Goal: Browse casually

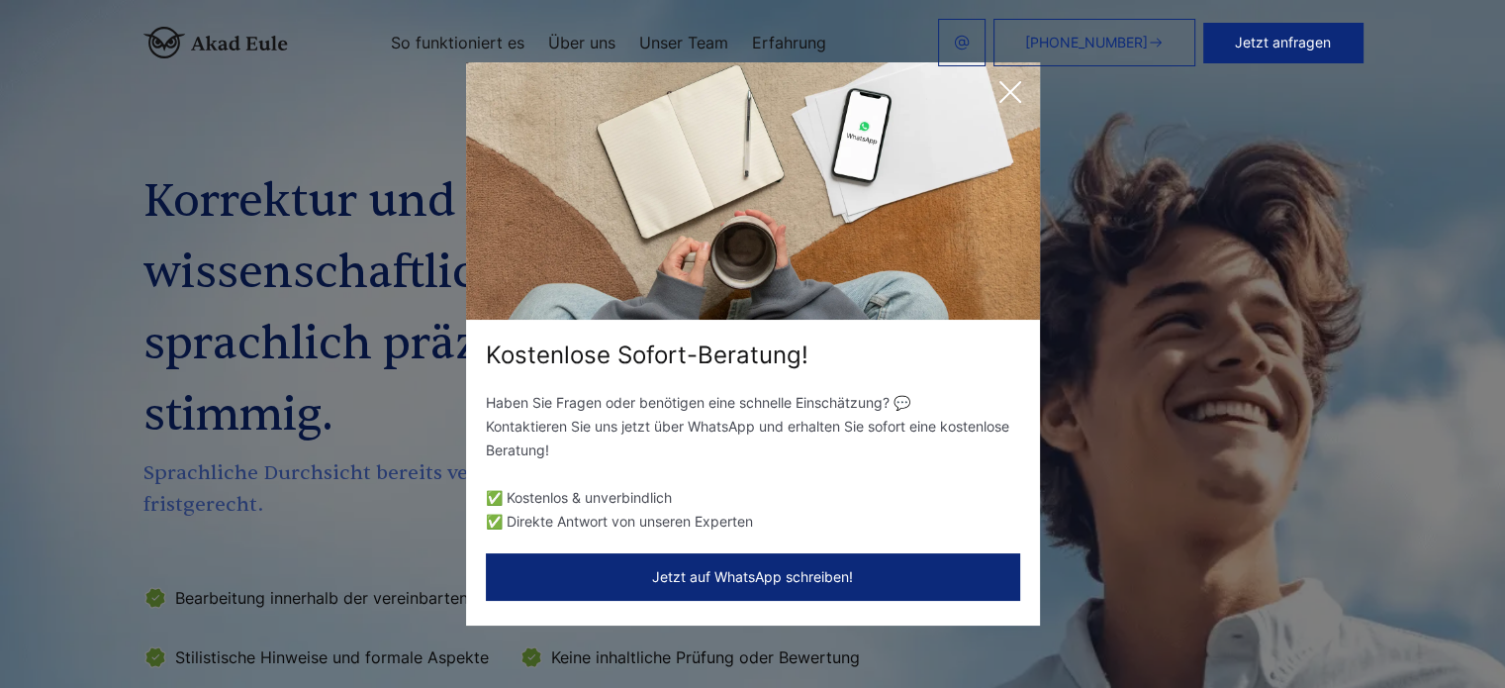
click at [1006, 85] on icon at bounding box center [1011, 92] width 40 height 40
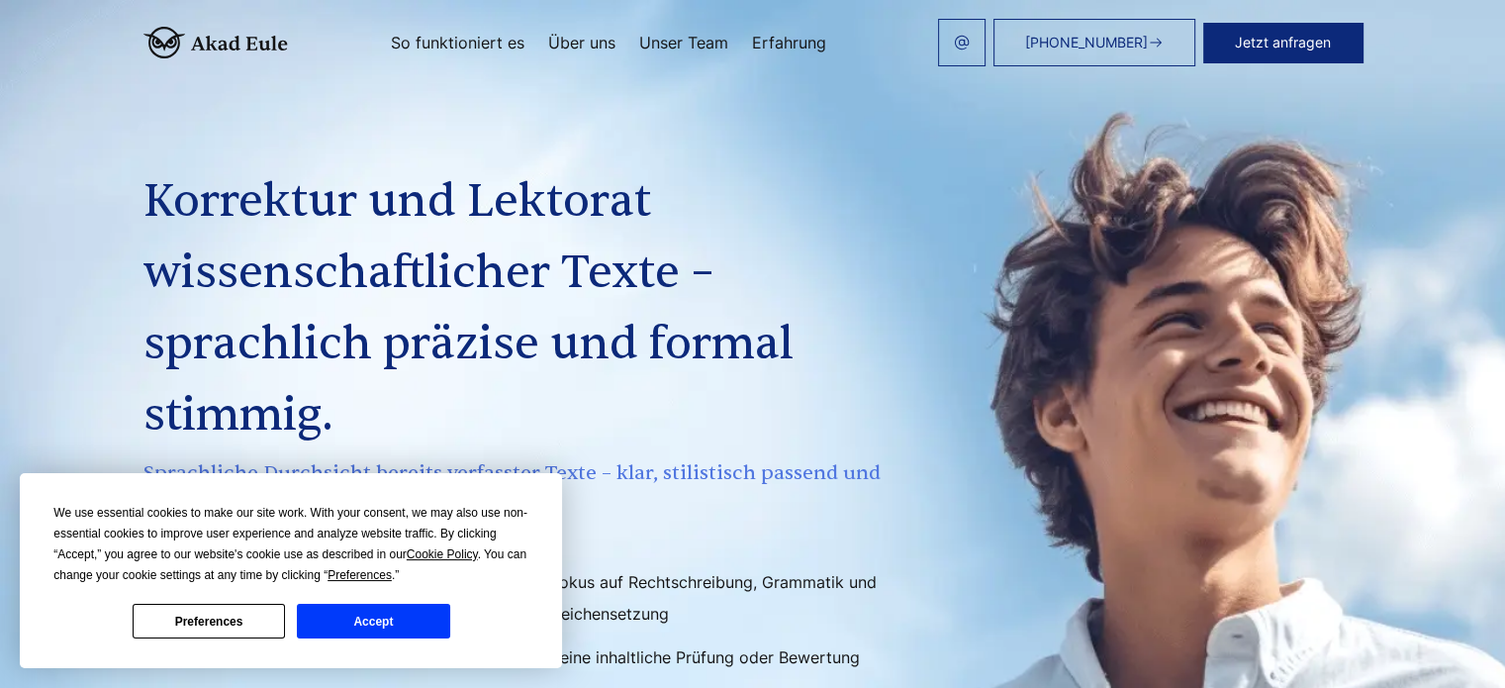
click at [341, 614] on button "Accept" at bounding box center [373, 621] width 152 height 35
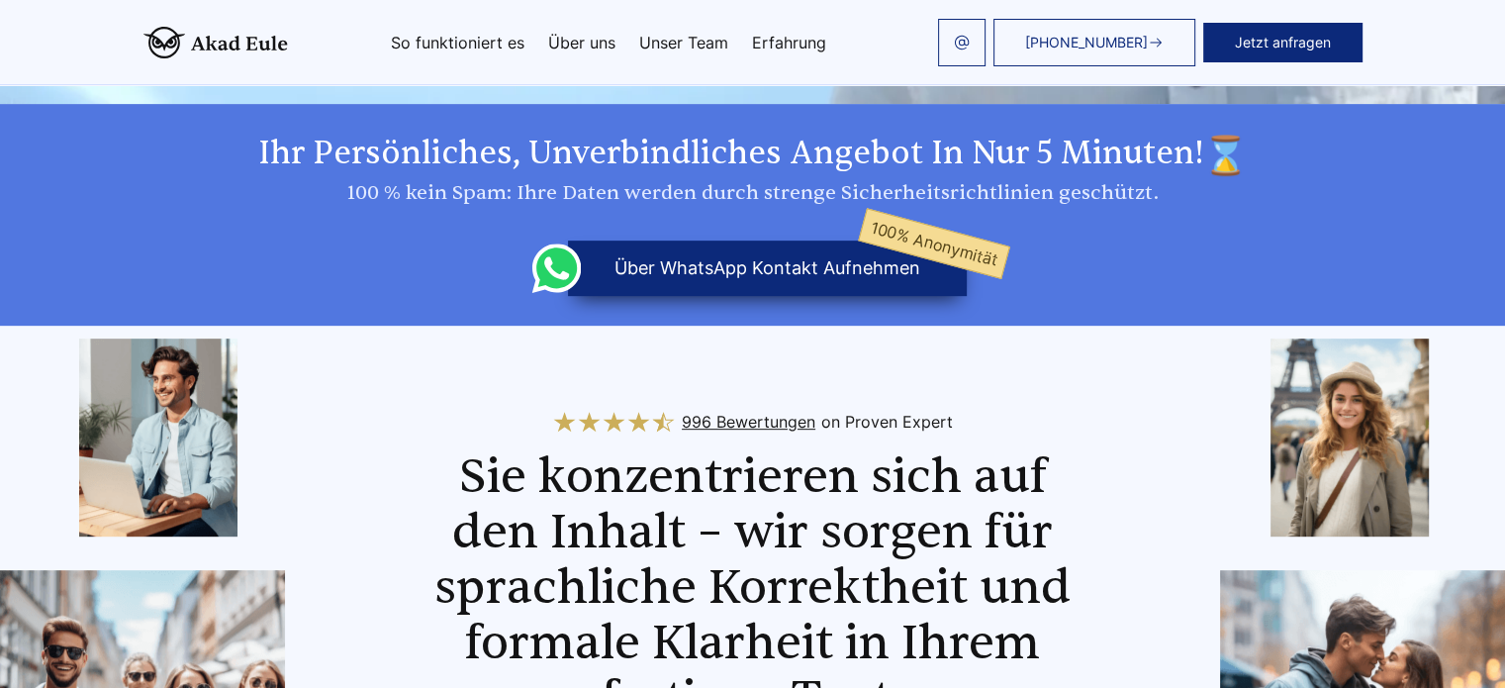
scroll to position [891, 0]
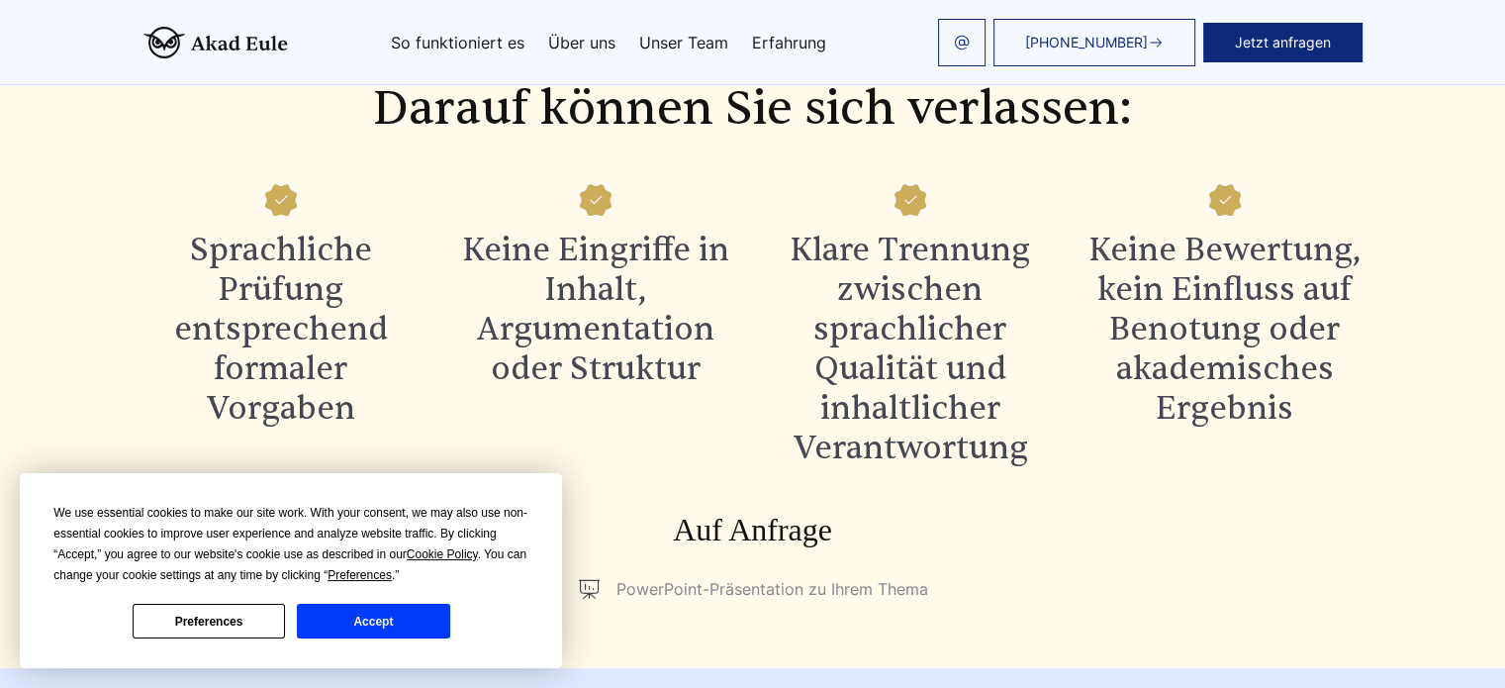
scroll to position [2080, 0]
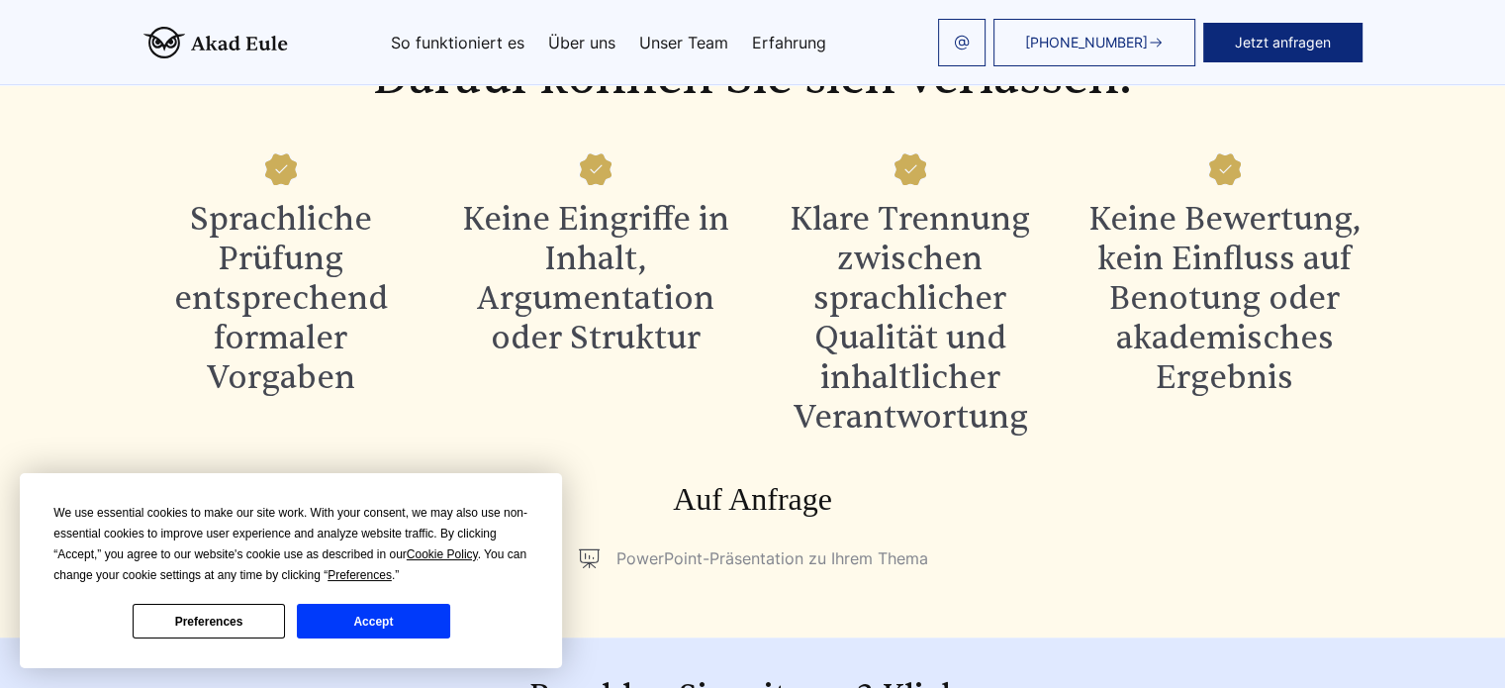
click at [352, 633] on button "Accept" at bounding box center [373, 621] width 152 height 35
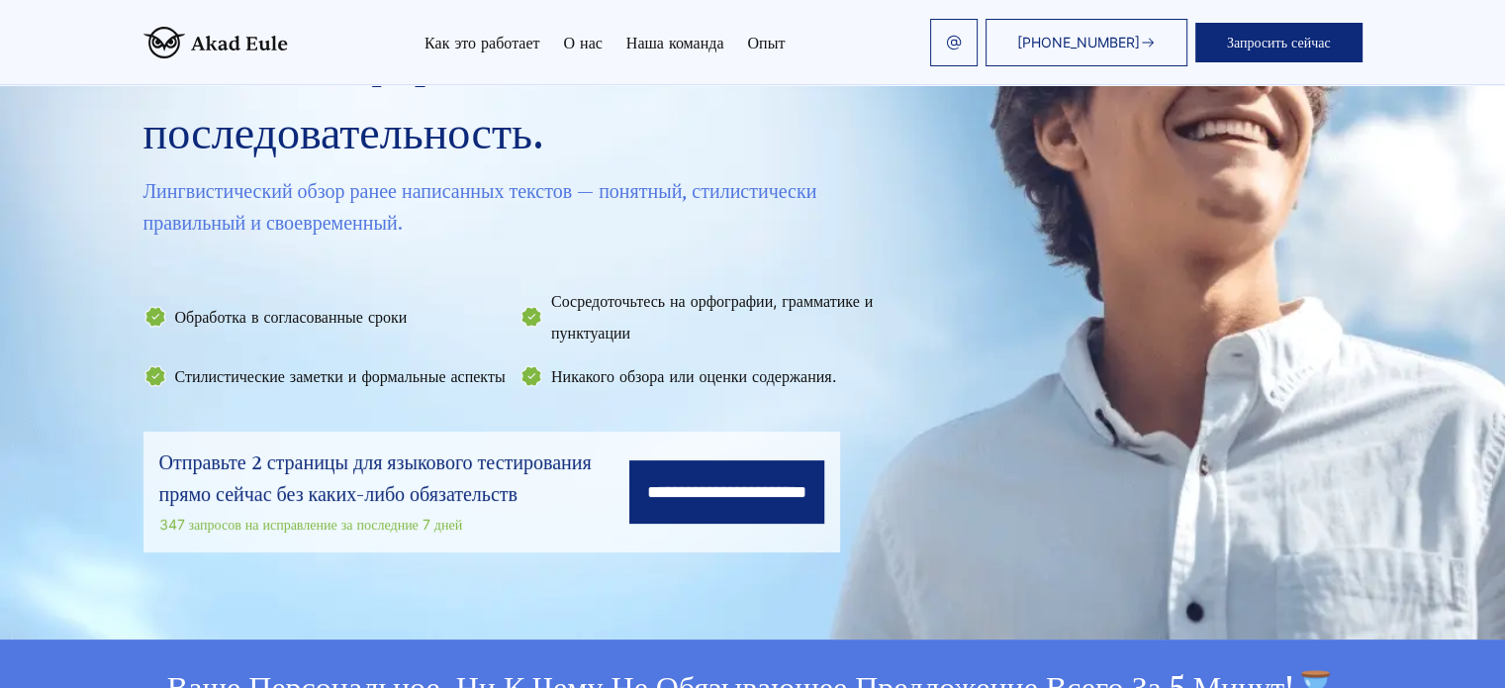
scroll to position [297, 0]
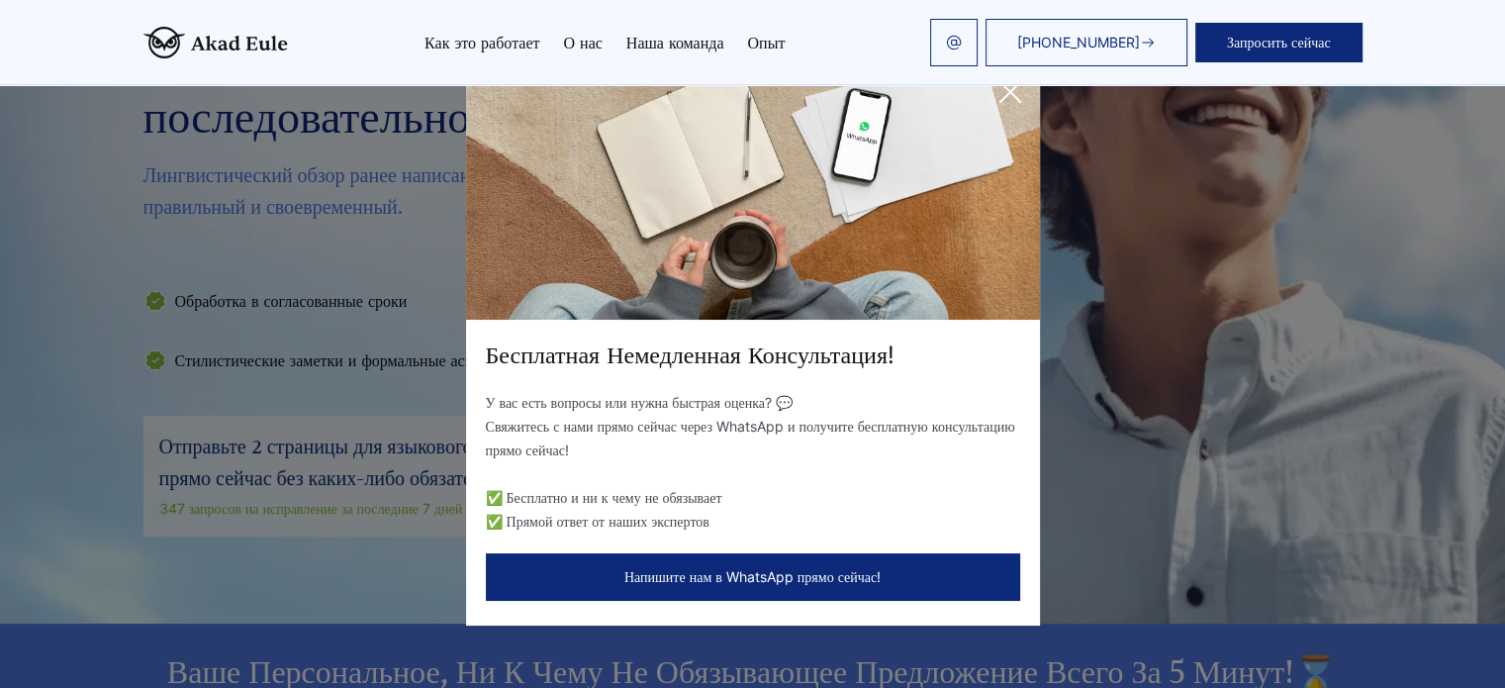
click at [1004, 98] on icon at bounding box center [1011, 92] width 20 height 20
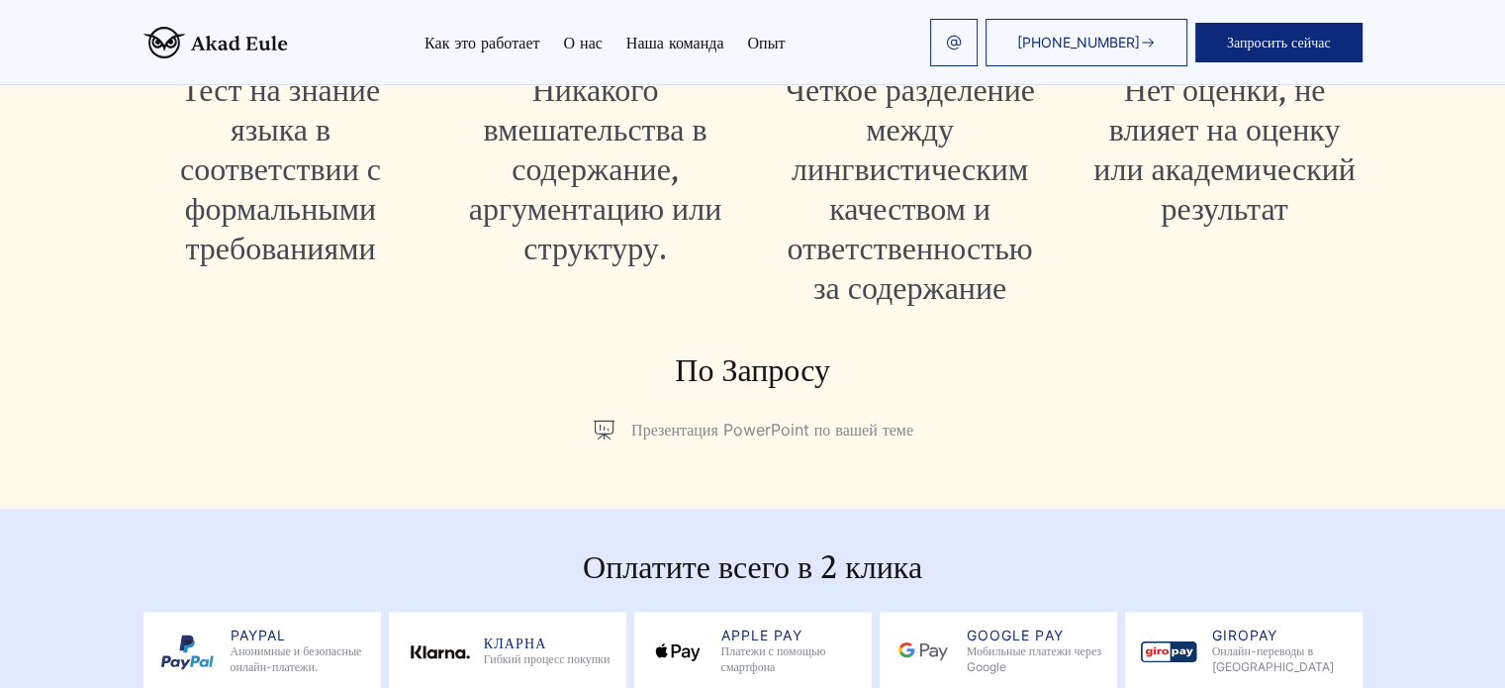
scroll to position [1979, 0]
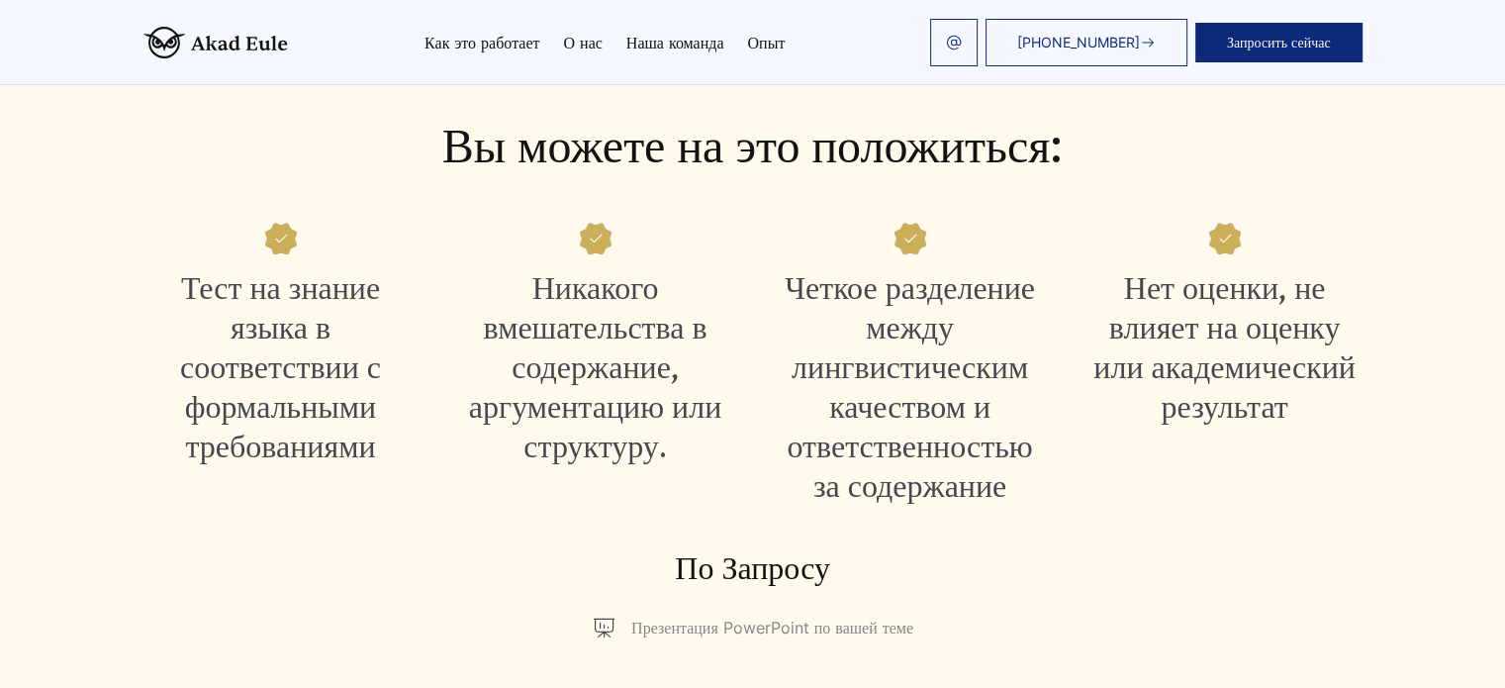
drag, startPoint x: 232, startPoint y: 188, endPoint x: 260, endPoint y: 113, distance: 80.5
click at [232, 175] on h2 "Вы можете на это положиться:" at bounding box center [753, 147] width 1219 height 55
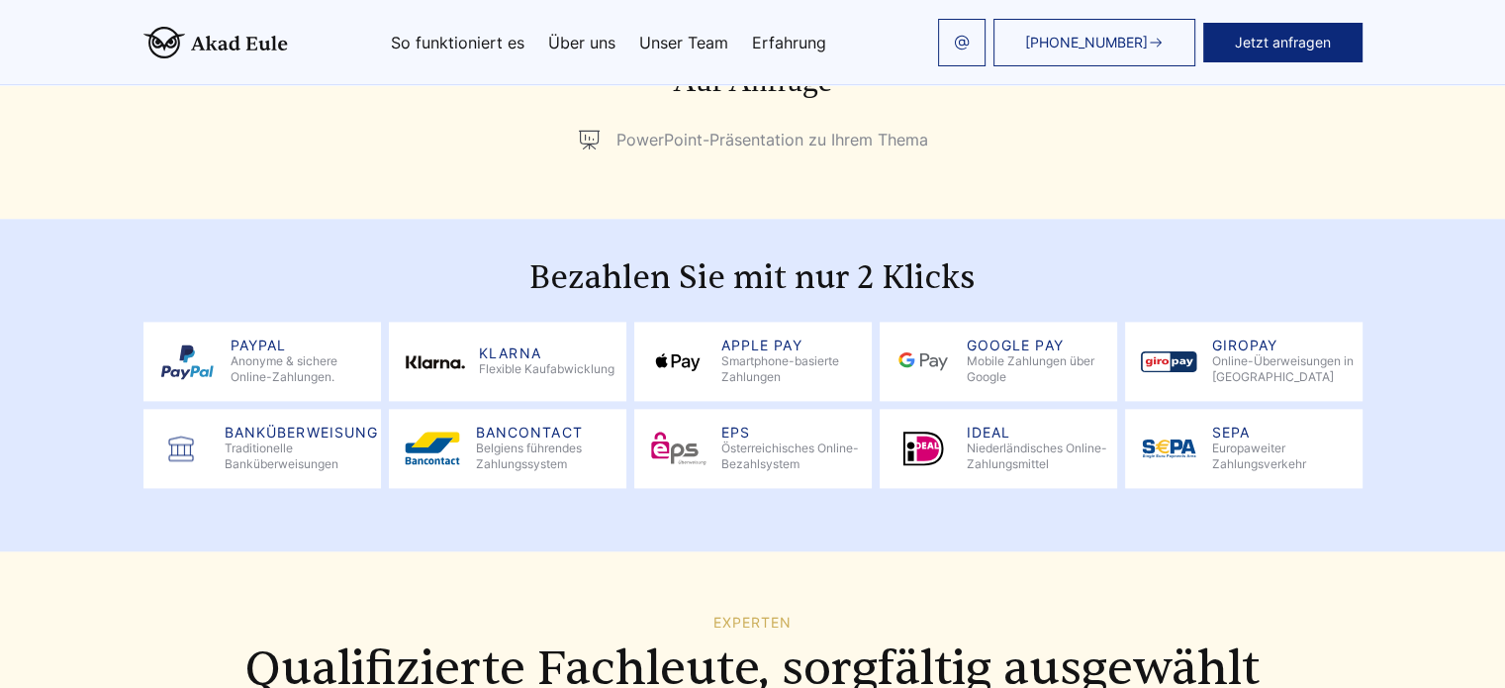
scroll to position [2474, 0]
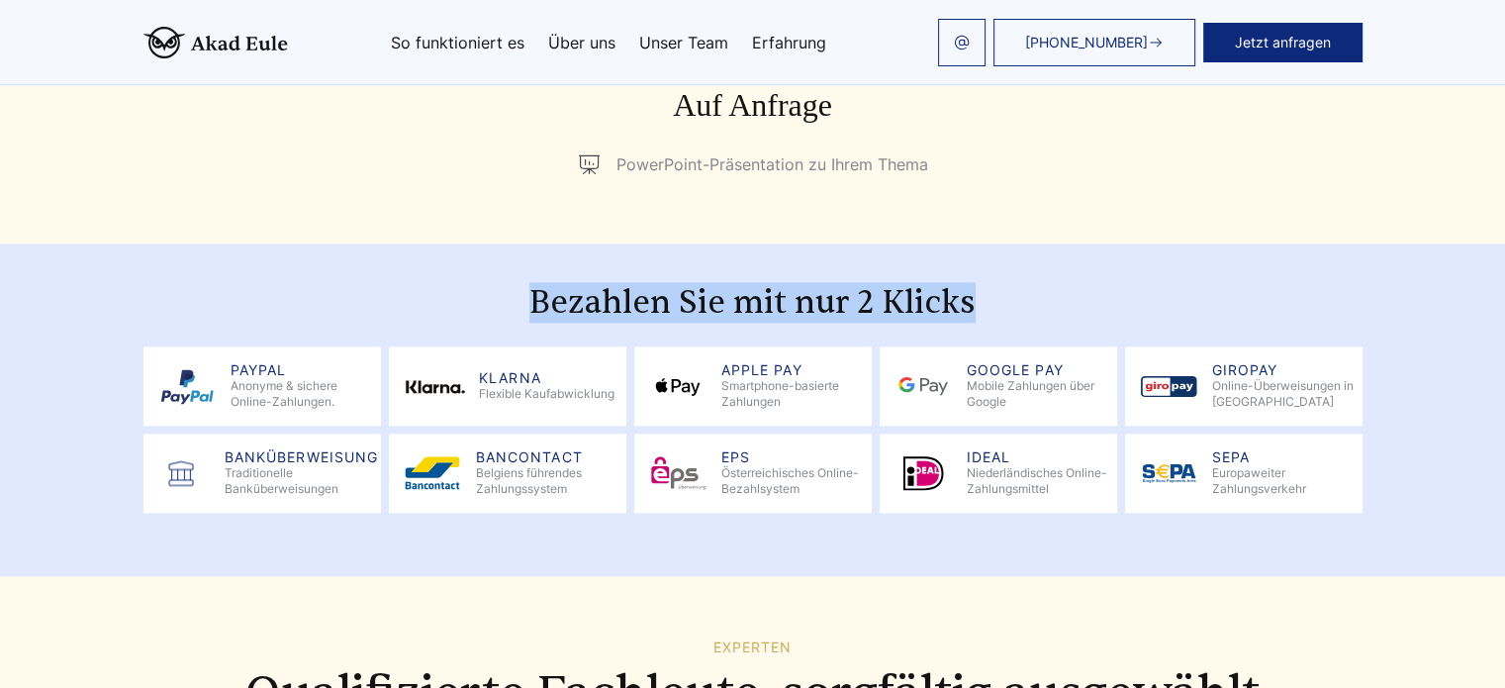
copy h2 "Bezahlen Sie mit nur 2 Klicks"
drag, startPoint x: 930, startPoint y: 266, endPoint x: 529, endPoint y: 276, distance: 400.9
click at [529, 283] on h2 "Bezahlen Sie mit nur 2 Klicks" at bounding box center [753, 303] width 1219 height 40
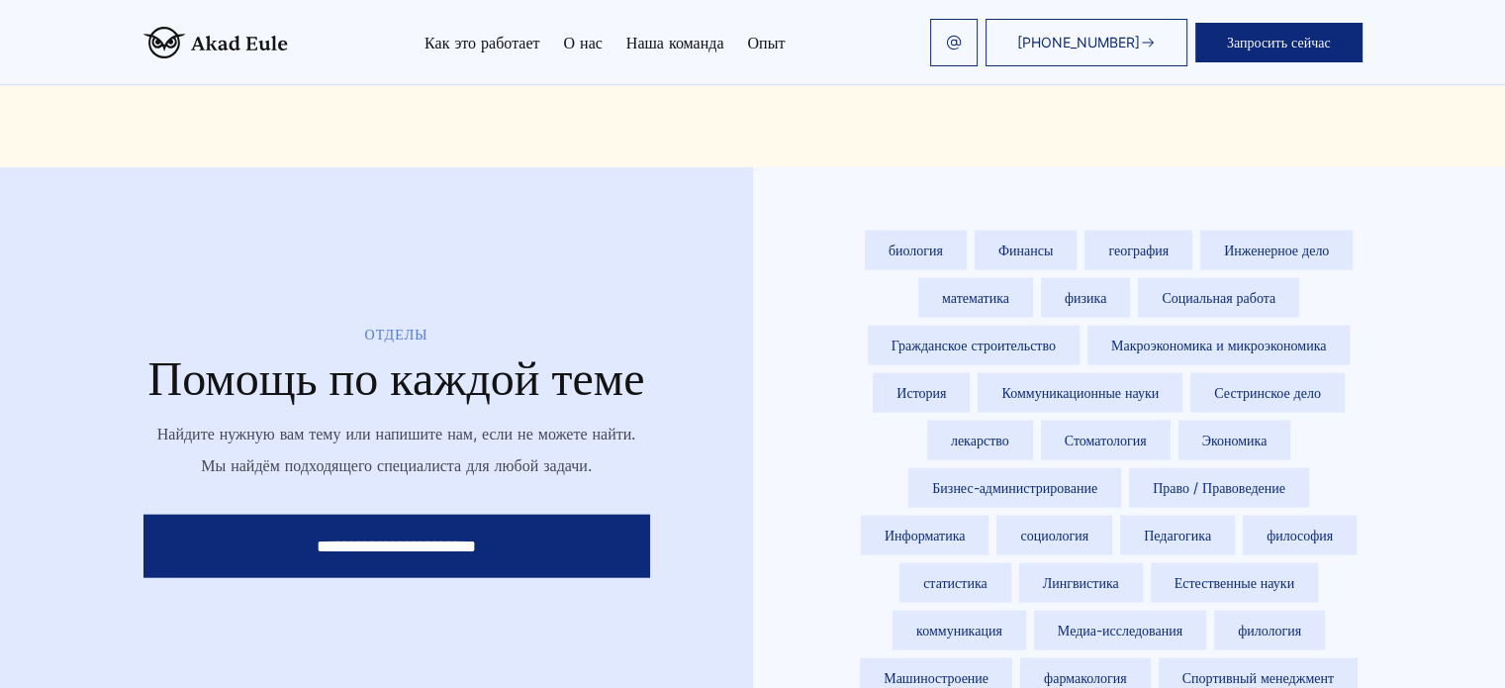
scroll to position [4417, 0]
